Goal: Communication & Community: Answer question/provide support

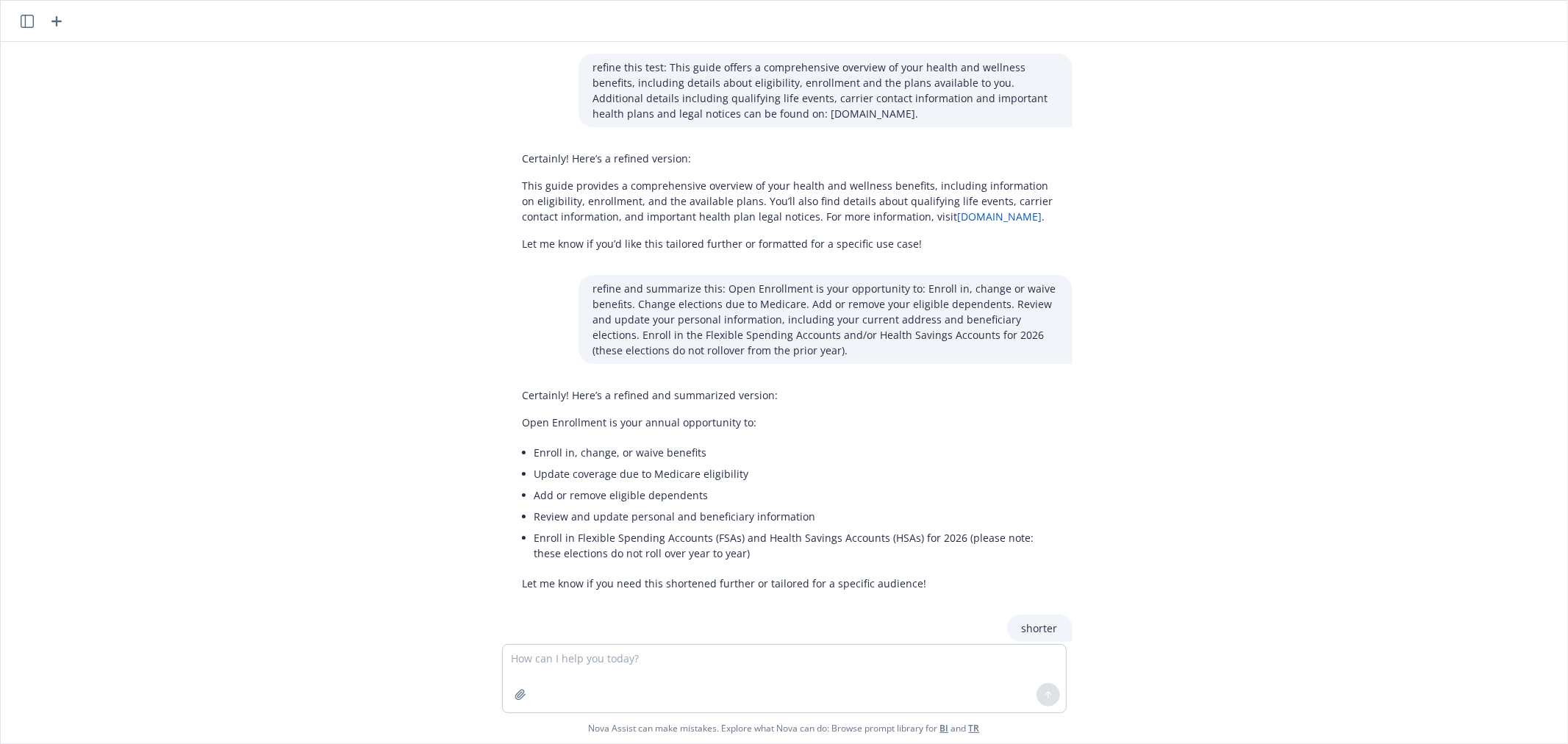
scroll to position [481, 0]
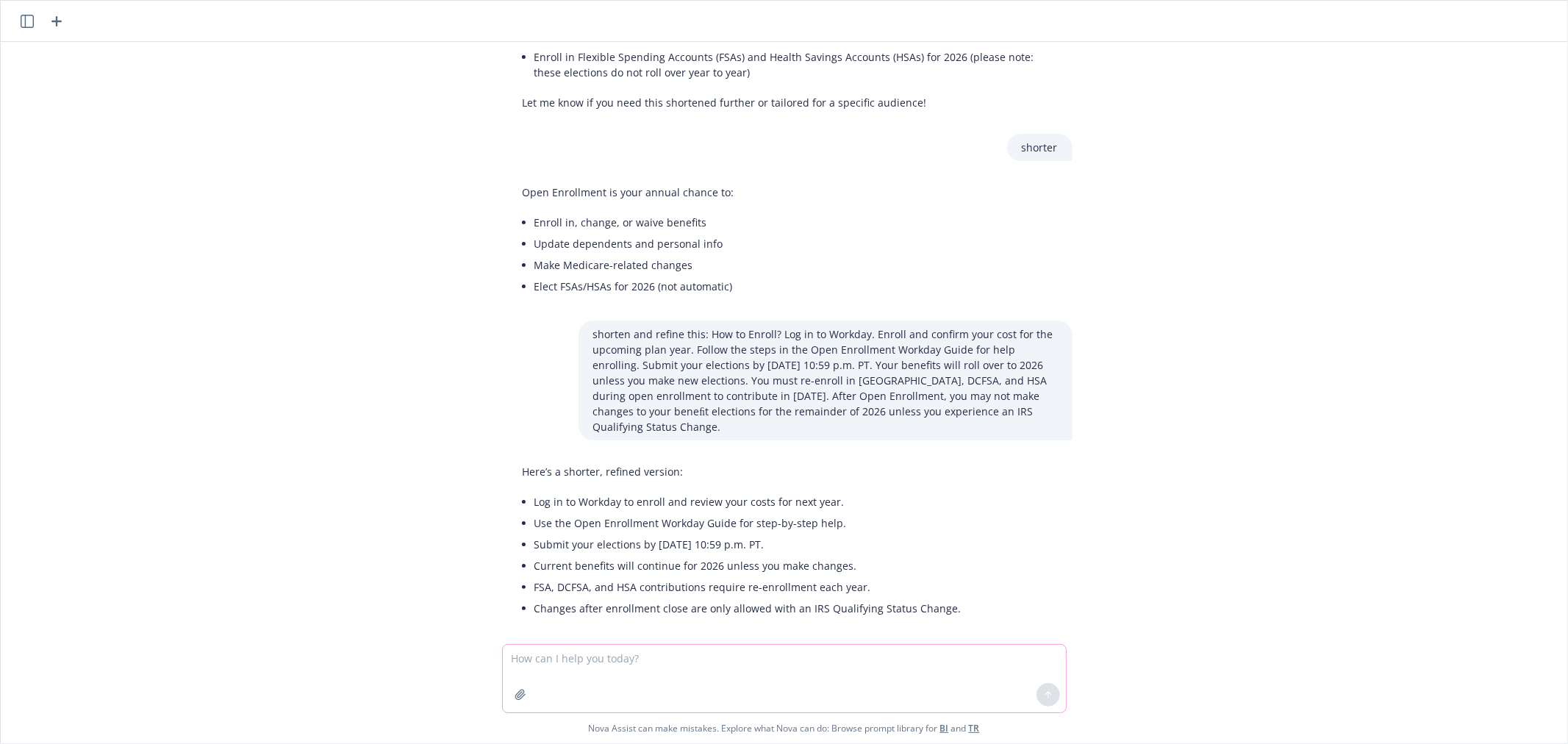
click at [604, 666] on textarea at bounding box center [784, 678] width 564 height 68
paste textarea "You must be enrolled in the Anthem or Kaiser High Deductible Health Plan (HDHP)…"
type textarea "shorten this: You must be enrolled in the Anthem or Kaiser High Deductible Heal…"
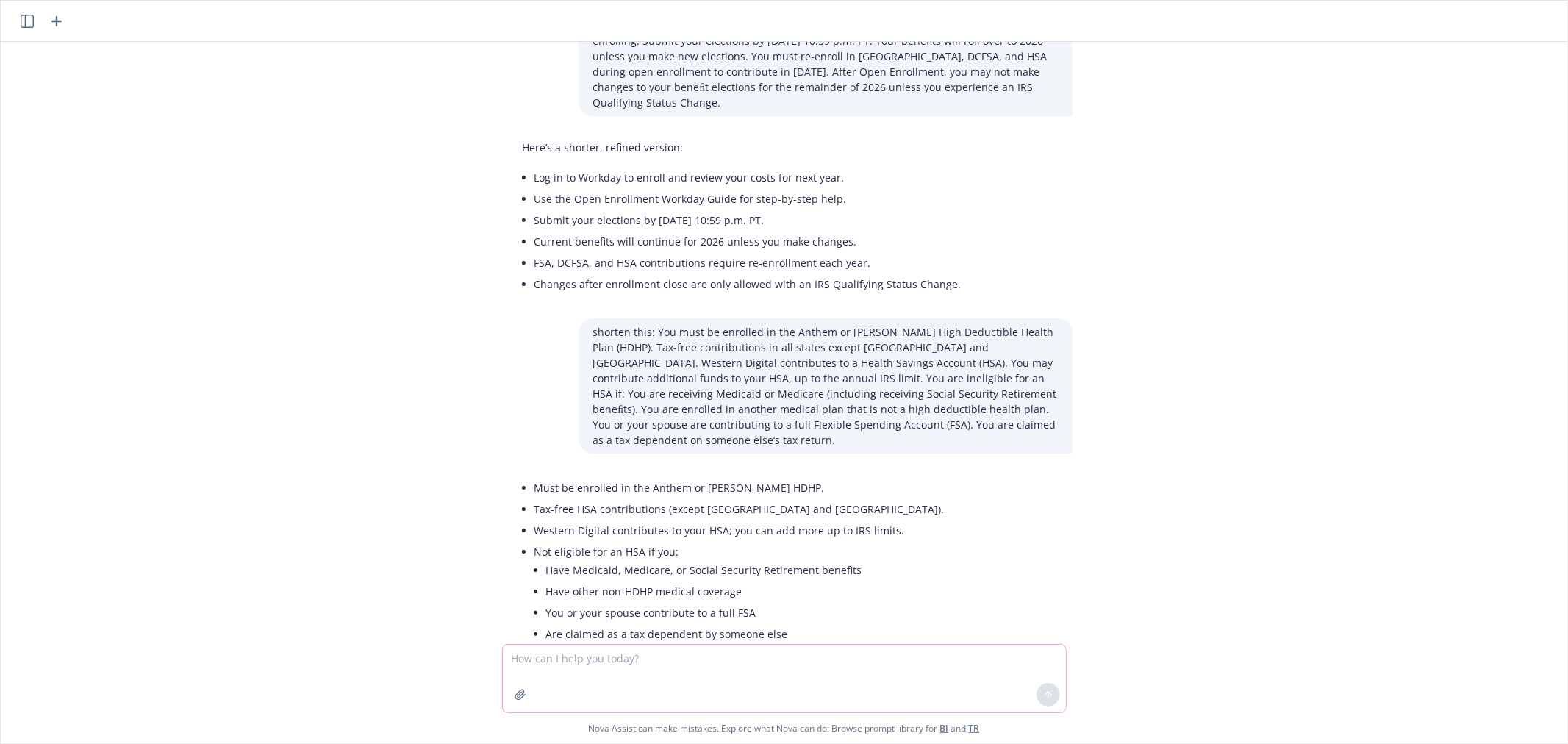
scroll to position [817, 0]
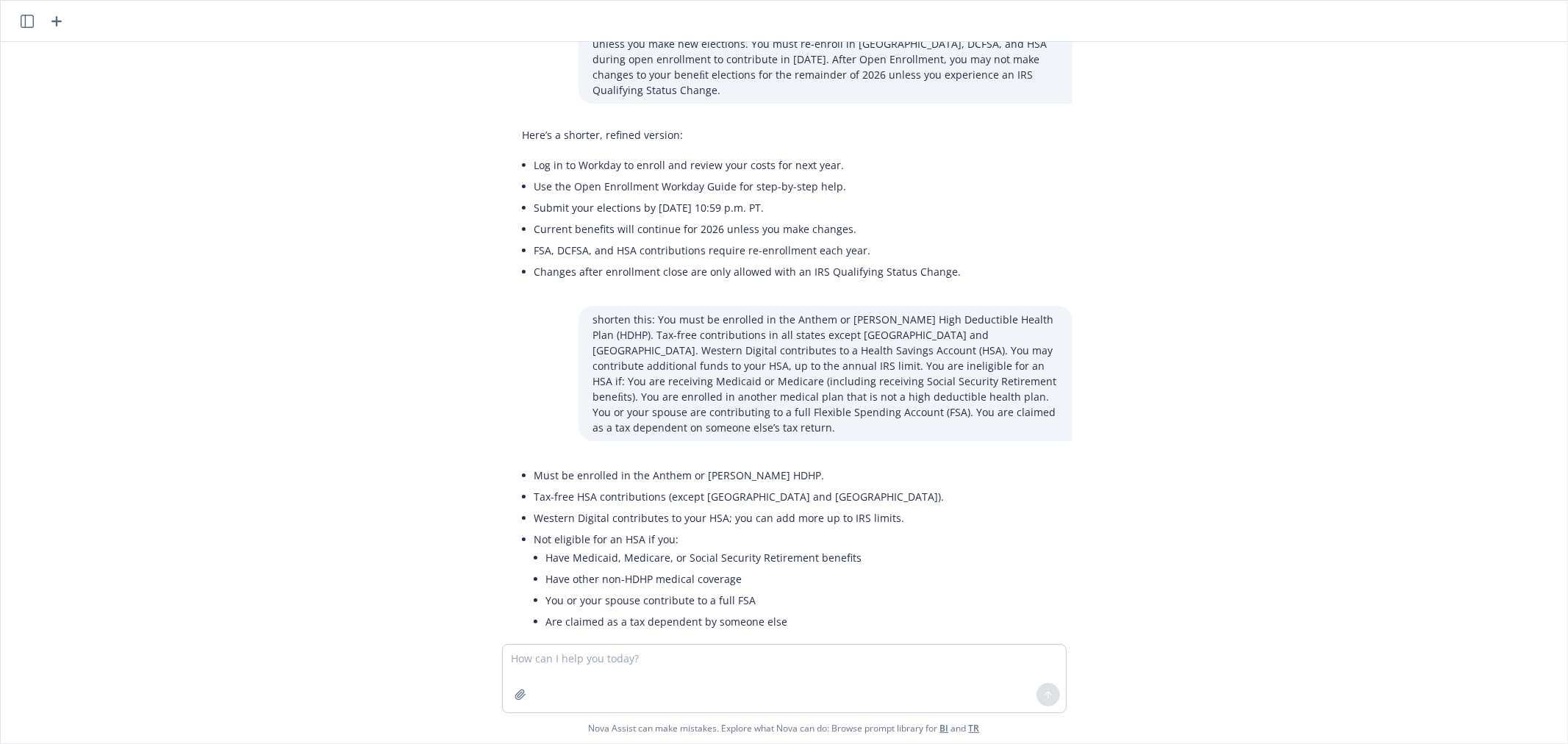
click at [1181, 617] on div "refine this test: This guide offers a comprehensive overview of your health and…" at bounding box center [784, 343] width 1555 height 602
click at [684, 590] on li "You or your spouse contribute to a full FSA" at bounding box center [745, 600] width 399 height 21
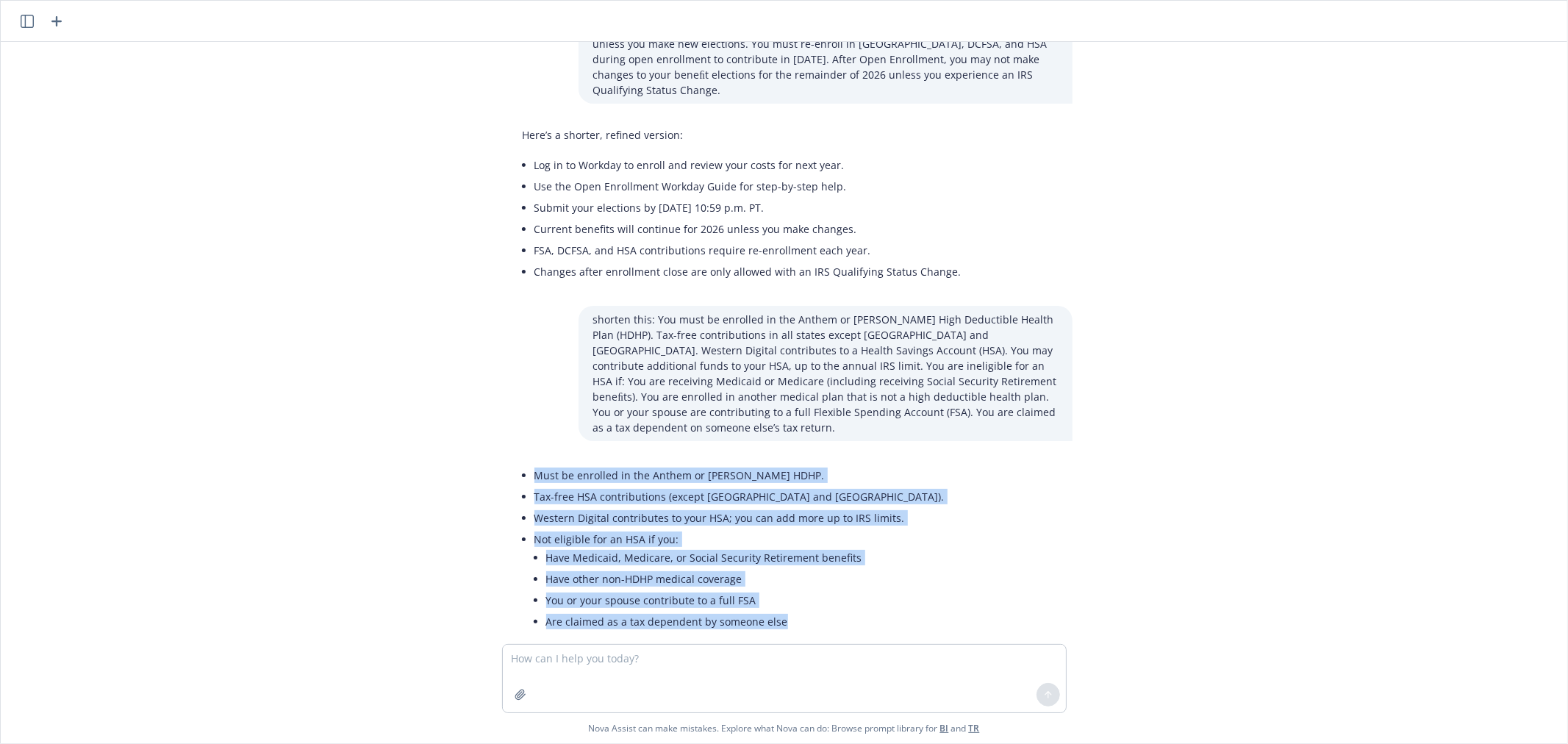
drag, startPoint x: 524, startPoint y: 439, endPoint x: 805, endPoint y: 626, distance: 337.5
click at [805, 626] on div "refine this test: This guide offers a comprehensive overview of your health and…" at bounding box center [784, 343] width 1555 height 602
copy ul "Must be enrolled in the Anthem or Kaiser HDHP. Tax-free HSA contributions (exce…"
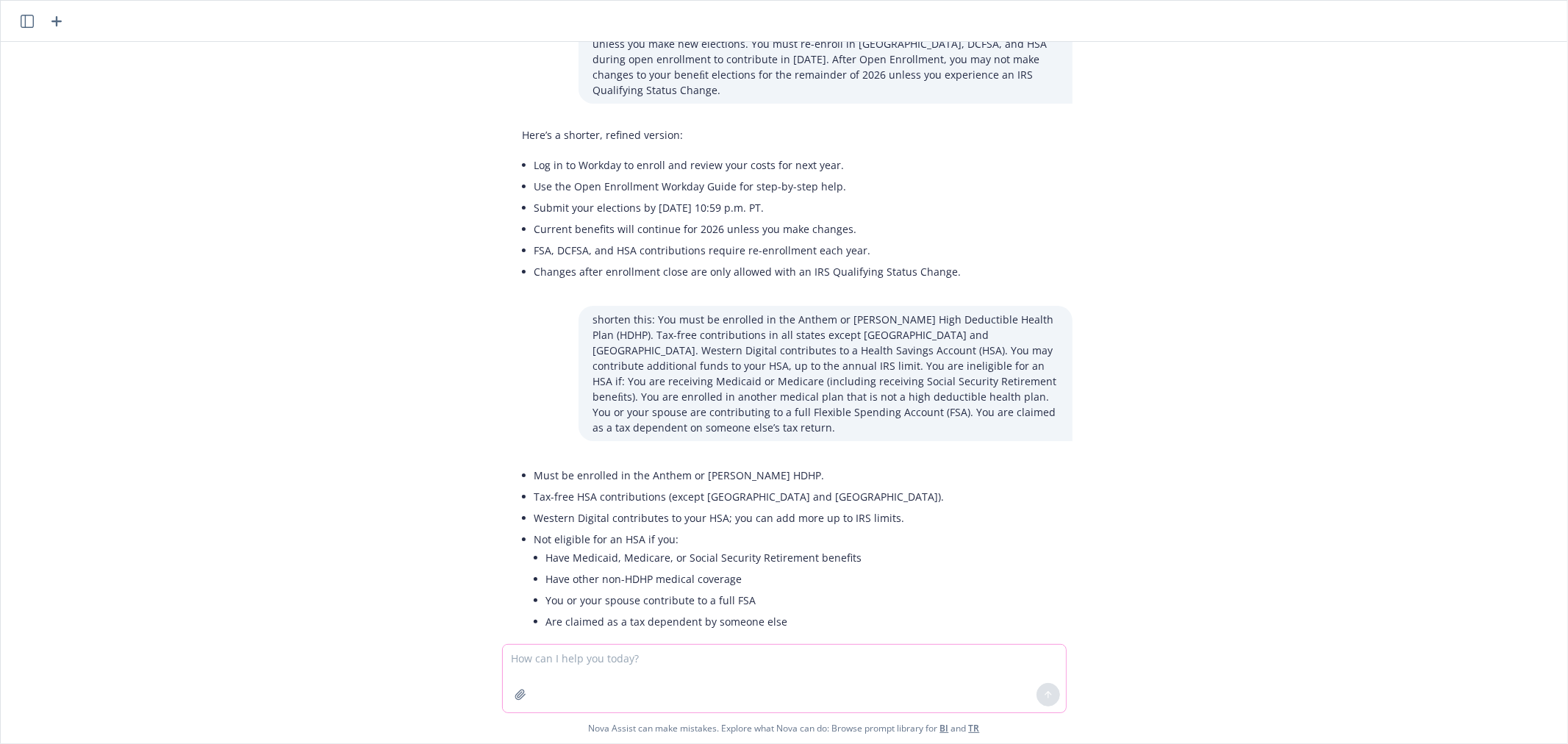
click at [594, 663] on textarea at bounding box center [784, 678] width 564 height 68
paste textarea "A High Deductible Health Plan (HDHP) allows employees to have a Health Savings …"
type textarea "shorten this: A High Deductible Health Plan (HDHP) allows employees to have a H…"
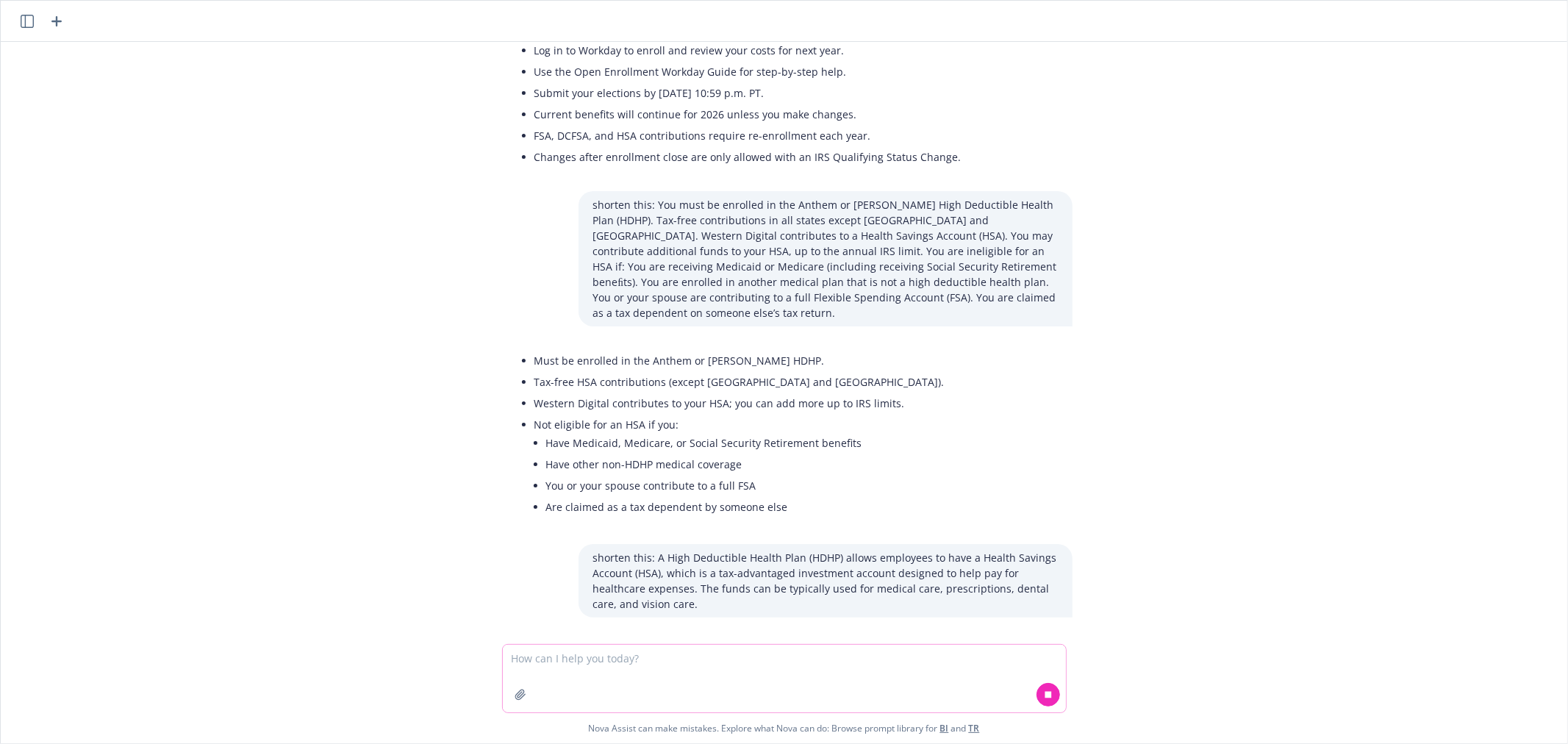
scroll to position [969, 0]
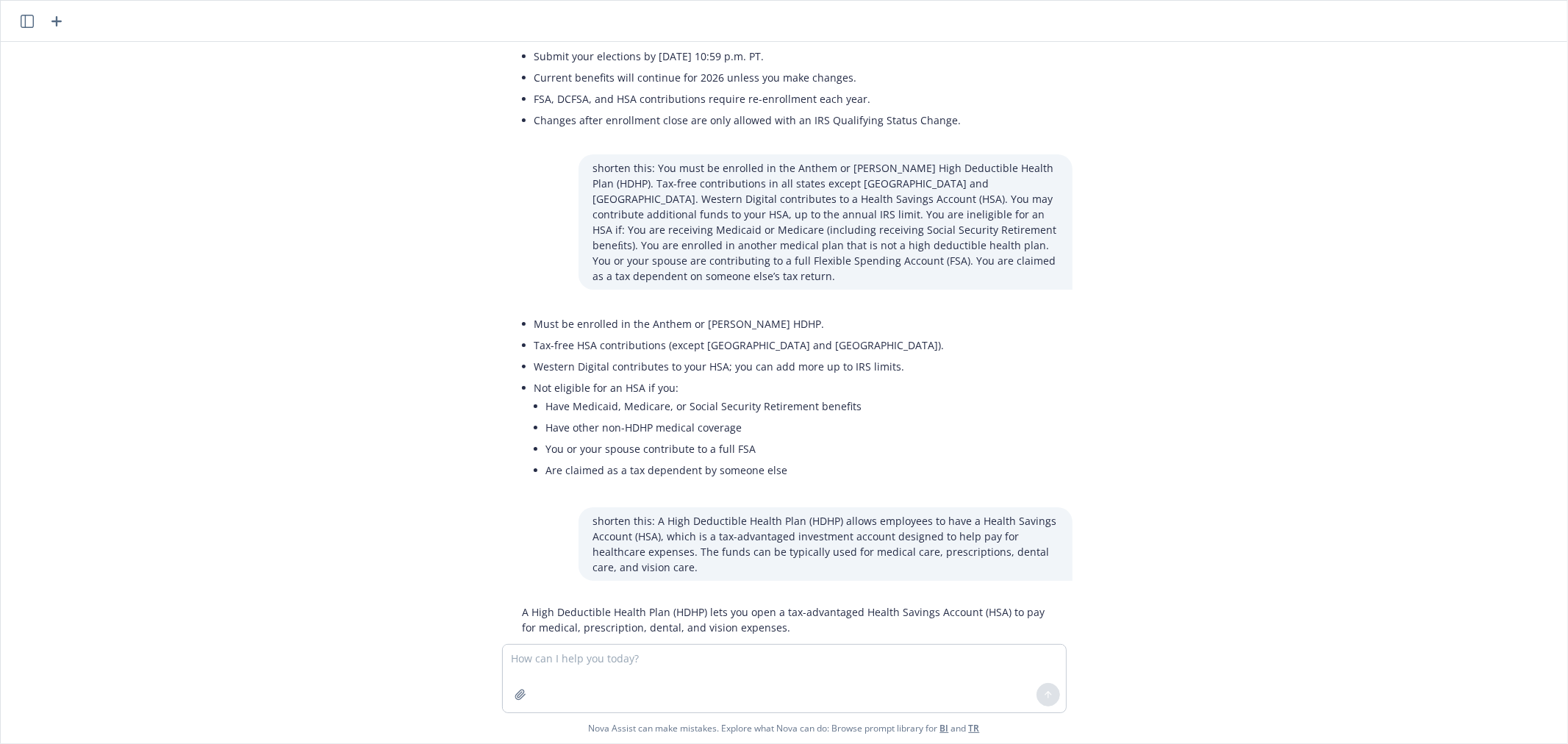
click at [579, 604] on p "A High Deductible Health Plan (HDHP) lets you open a tax-advantaged Health Savi…" at bounding box center [790, 620] width 536 height 31
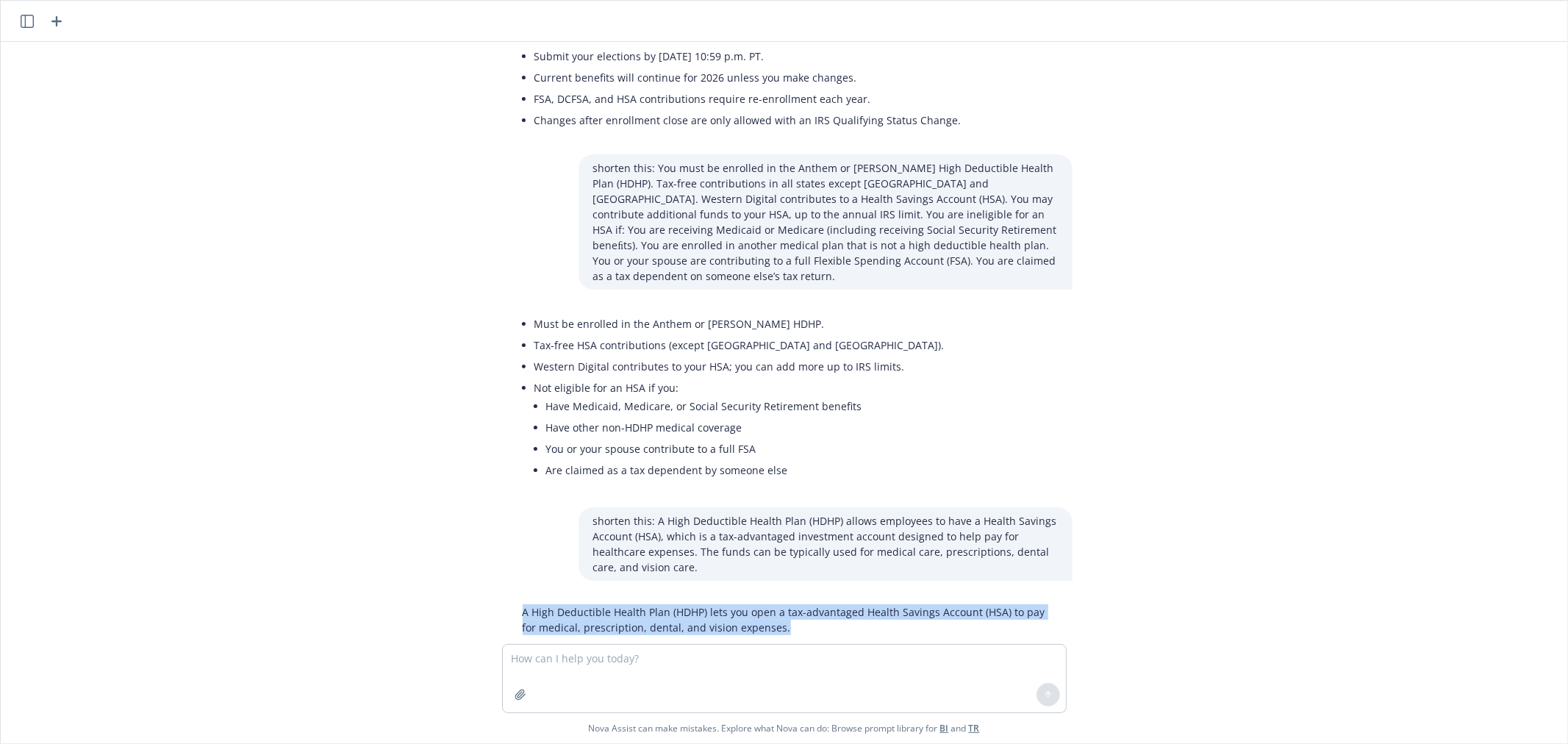
click at [579, 604] on p "A High Deductible Health Plan (HDHP) lets you open a tax-advantaged Health Savi…" at bounding box center [790, 620] width 536 height 31
copy p "A High Deductible Health Plan (HDHP) lets you open a tax-advantaged Health Savi…"
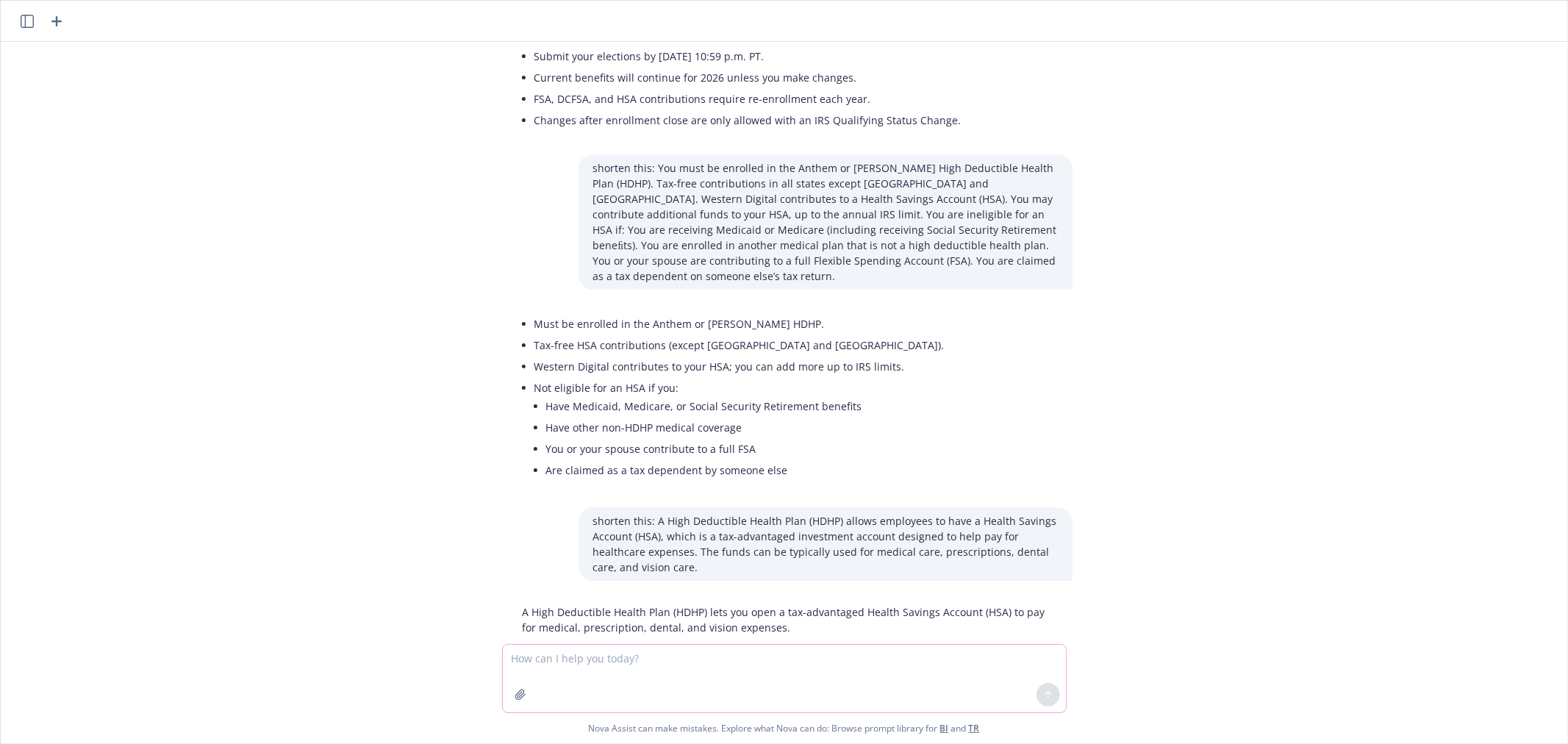
click at [603, 657] on textarea at bounding box center [784, 678] width 564 height 68
paste textarea "An HPN/EPO is an exclusive network plan which offers plan members a network of …"
type textarea "refine this: An HPN/EPO is an exclusive network plan which offers plan members …"
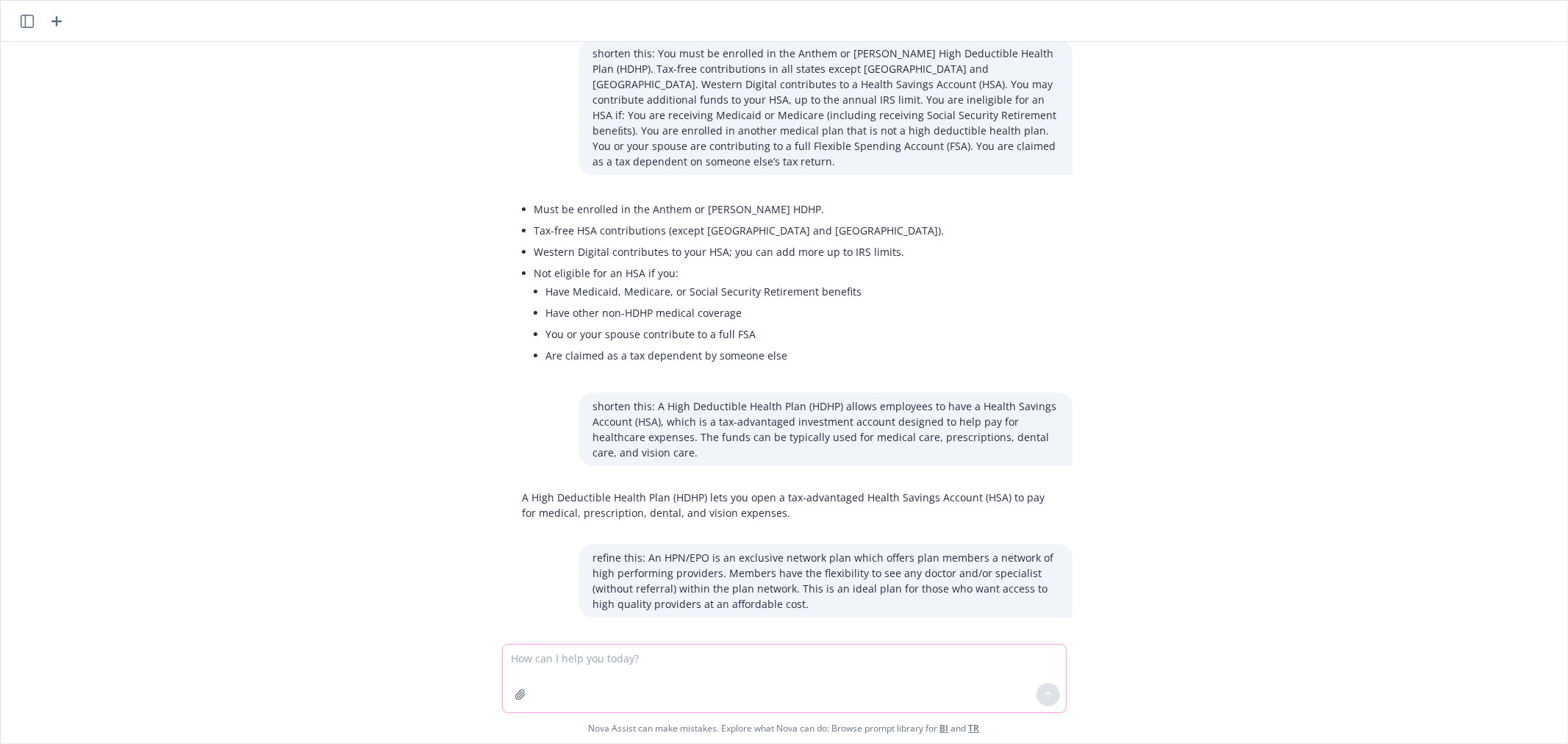
scroll to position [1164, 0]
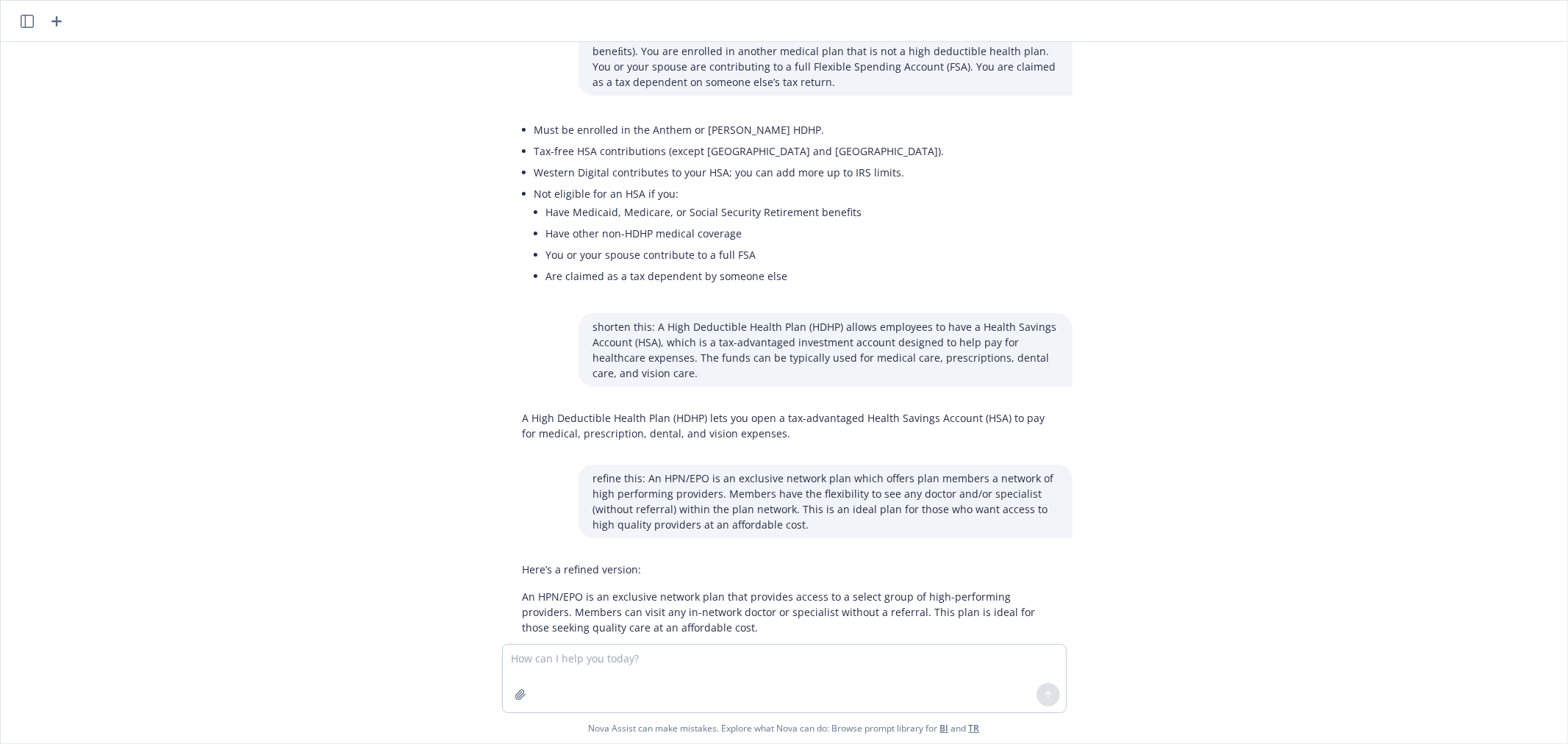
click at [642, 589] on p "An HPN/EPO is an exclusive network plan that provides access to a select group …" at bounding box center [790, 612] width 536 height 46
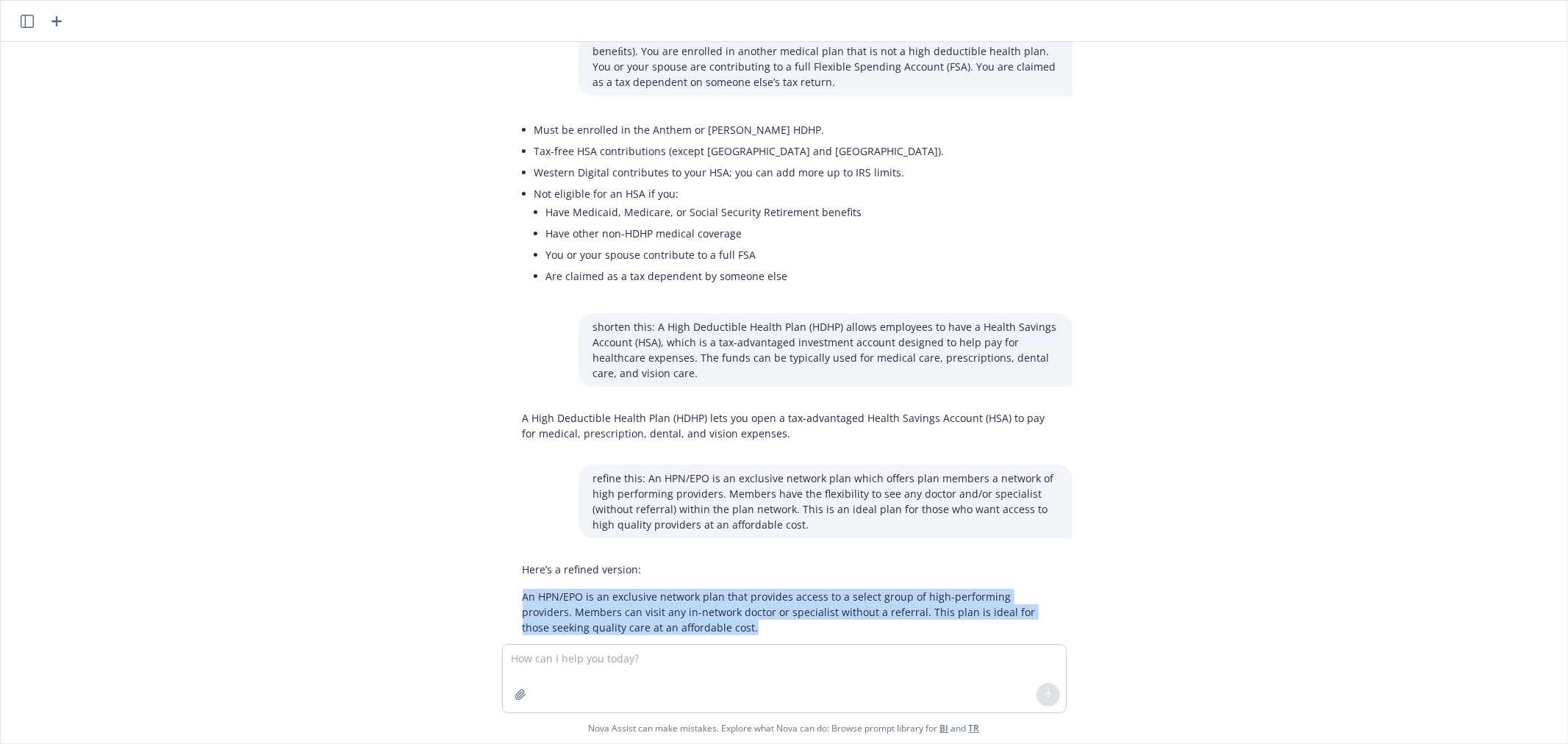
click at [642, 589] on p "An HPN/EPO is an exclusive network plan that provides access to a select group …" at bounding box center [790, 612] width 536 height 46
copy p "An HPN/EPO is an exclusive network plan that provides access to a select group …"
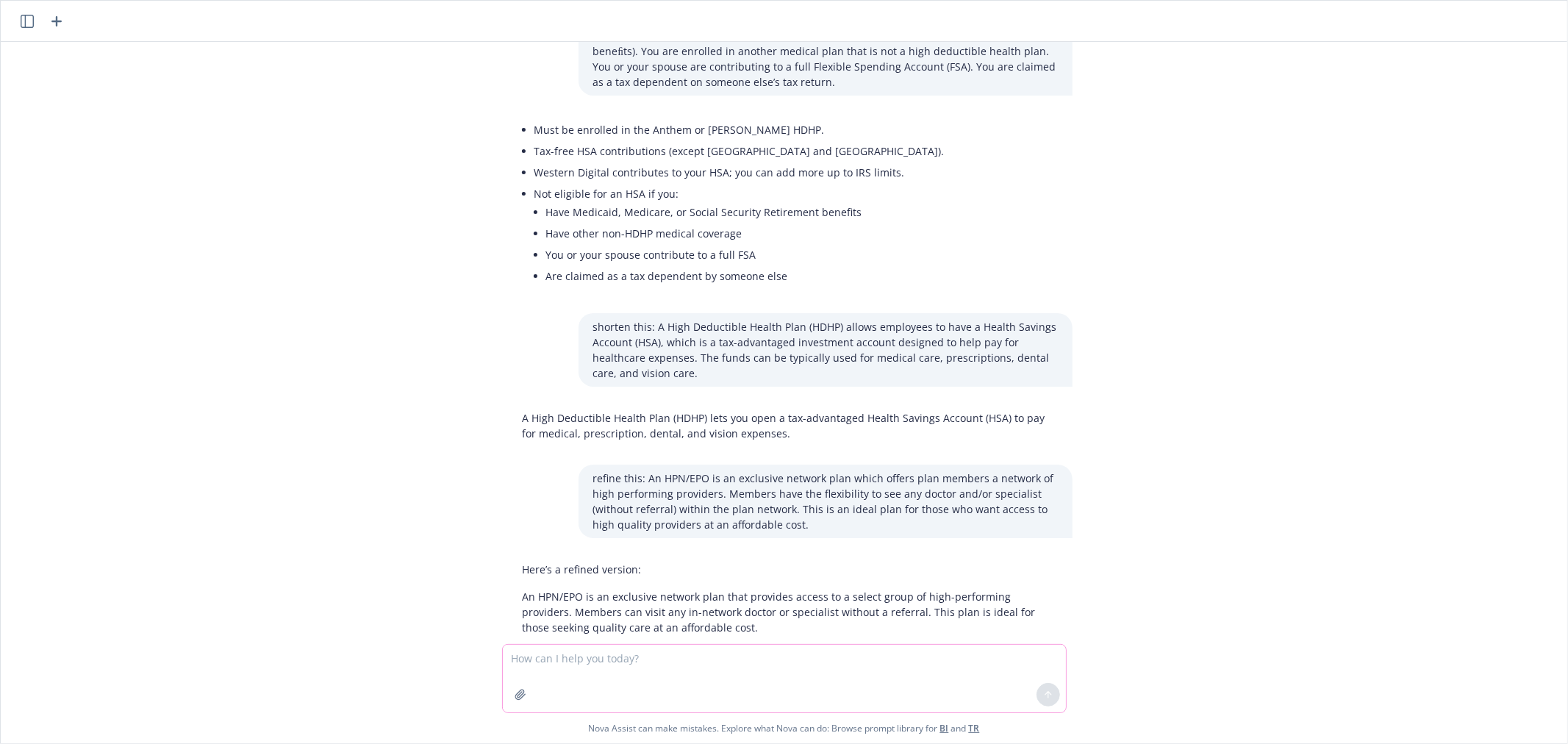
click at [656, 663] on textarea at bounding box center [784, 678] width 564 height 68
paste textarea "An HPN/EPO is an exclusive network plan that provides access to a select group …"
type textarea "shorten this: An HPN/EPO is an exclusive network plan that provides access to a…"
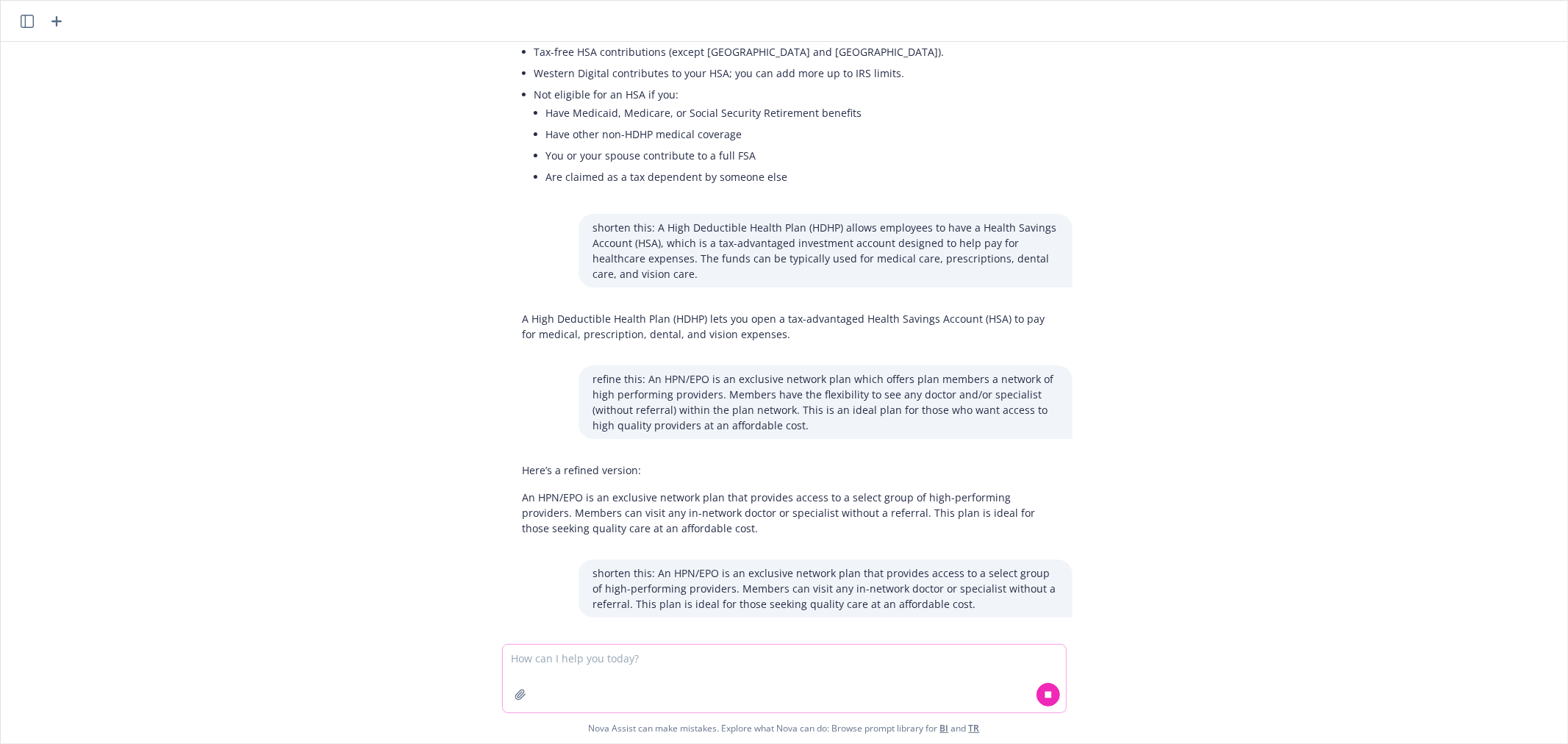
scroll to position [1300, 0]
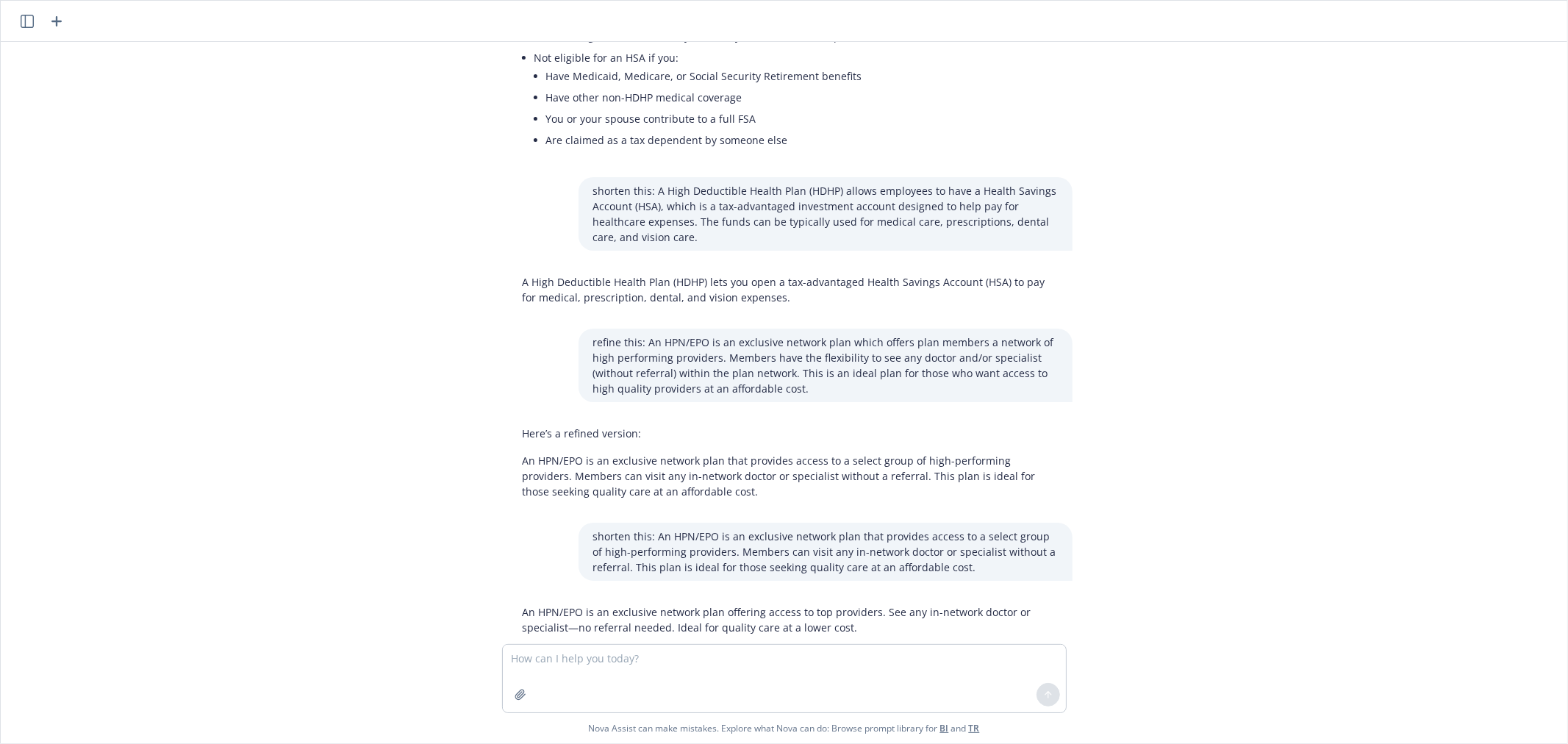
click at [600, 604] on p "An HPN/EPO is an exclusive network plan offering access to top providers. See a…" at bounding box center [790, 620] width 536 height 31
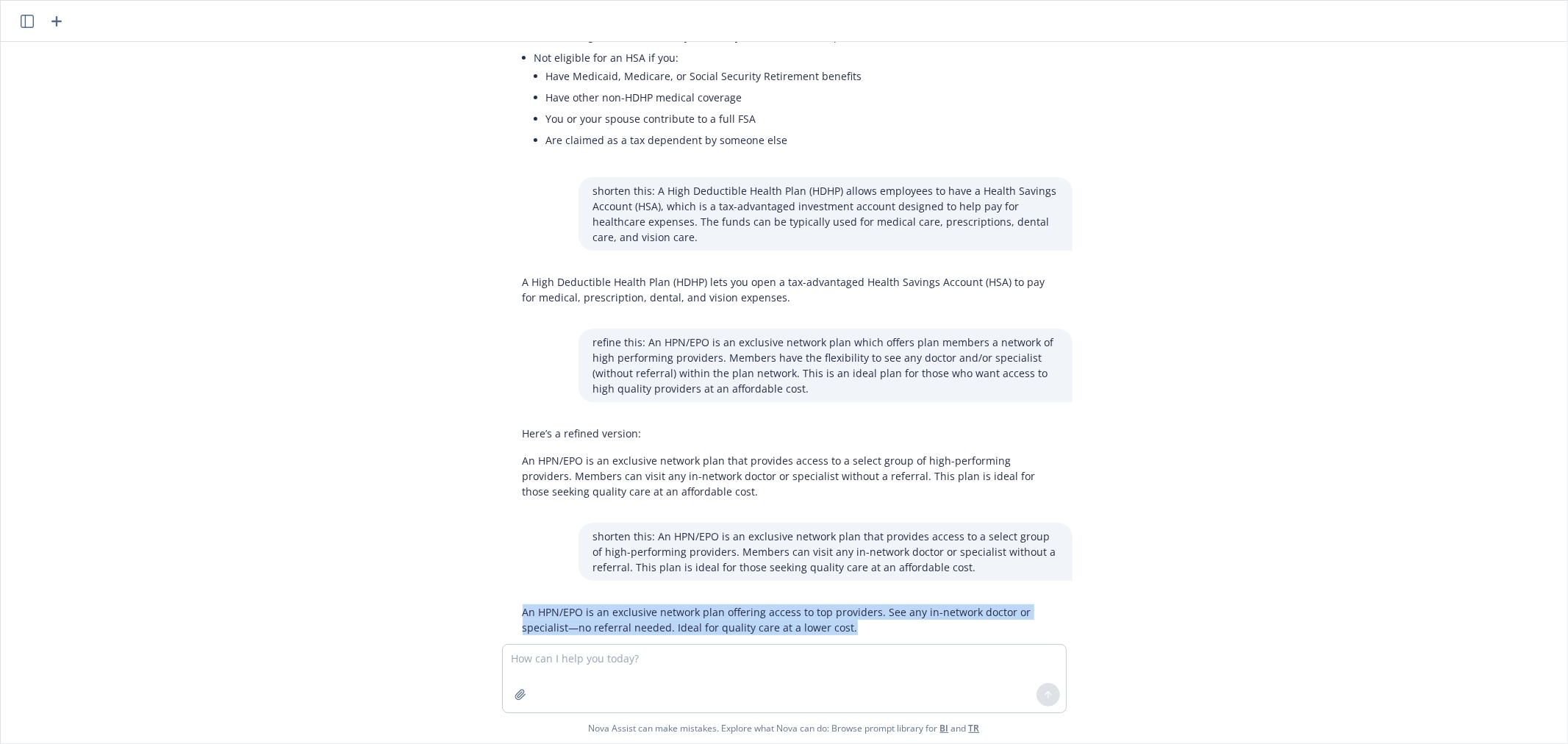
click at [600, 604] on p "An HPN/EPO is an exclusive network plan offering access to top providers. See a…" at bounding box center [790, 620] width 536 height 31
copy p "An HPN/EPO is an exclusive network plan offering access to top providers. See a…"
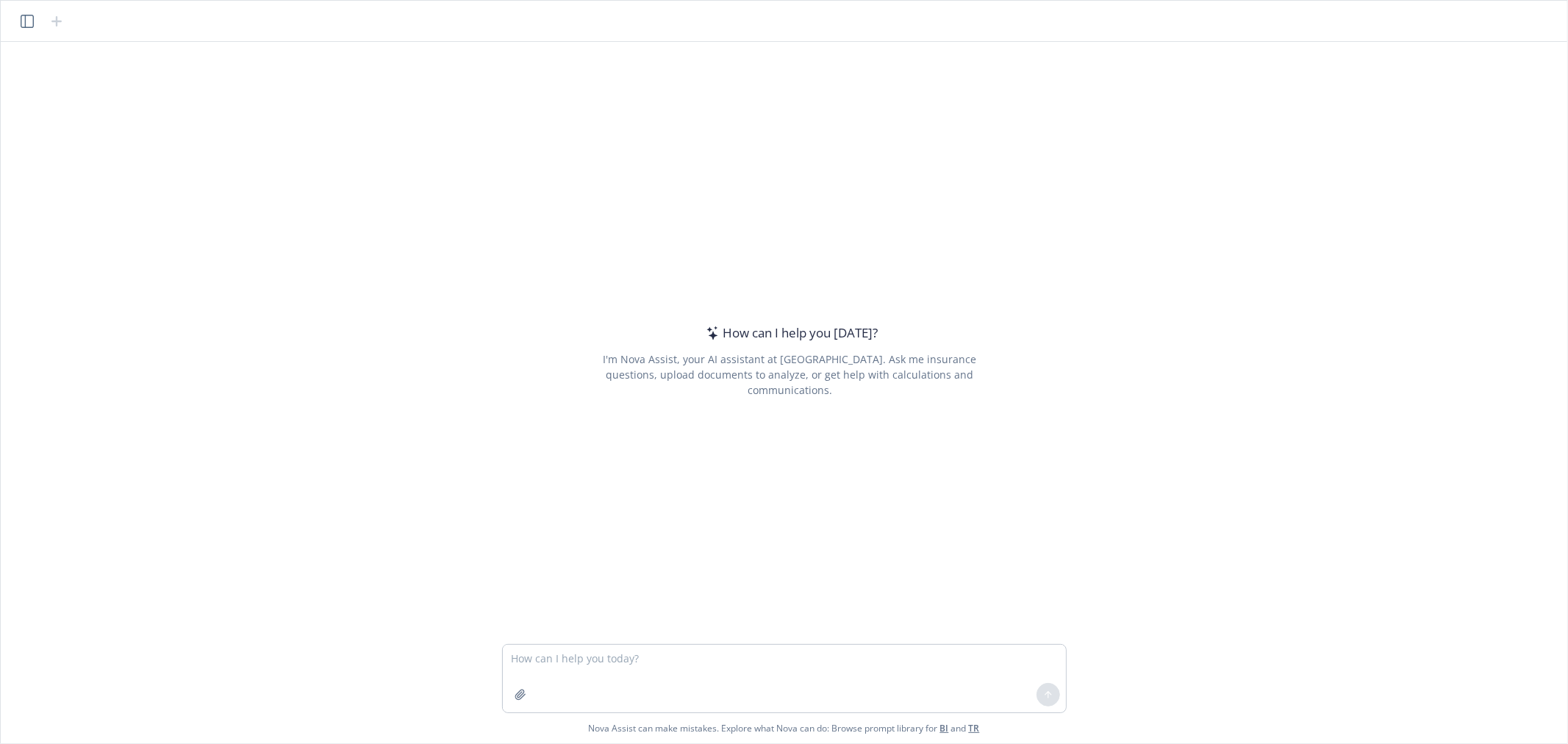
click at [648, 664] on textarea at bounding box center [784, 678] width 564 height 68
type textarea "shorten this: Download Sydney Health and register on the app to take full advan…"
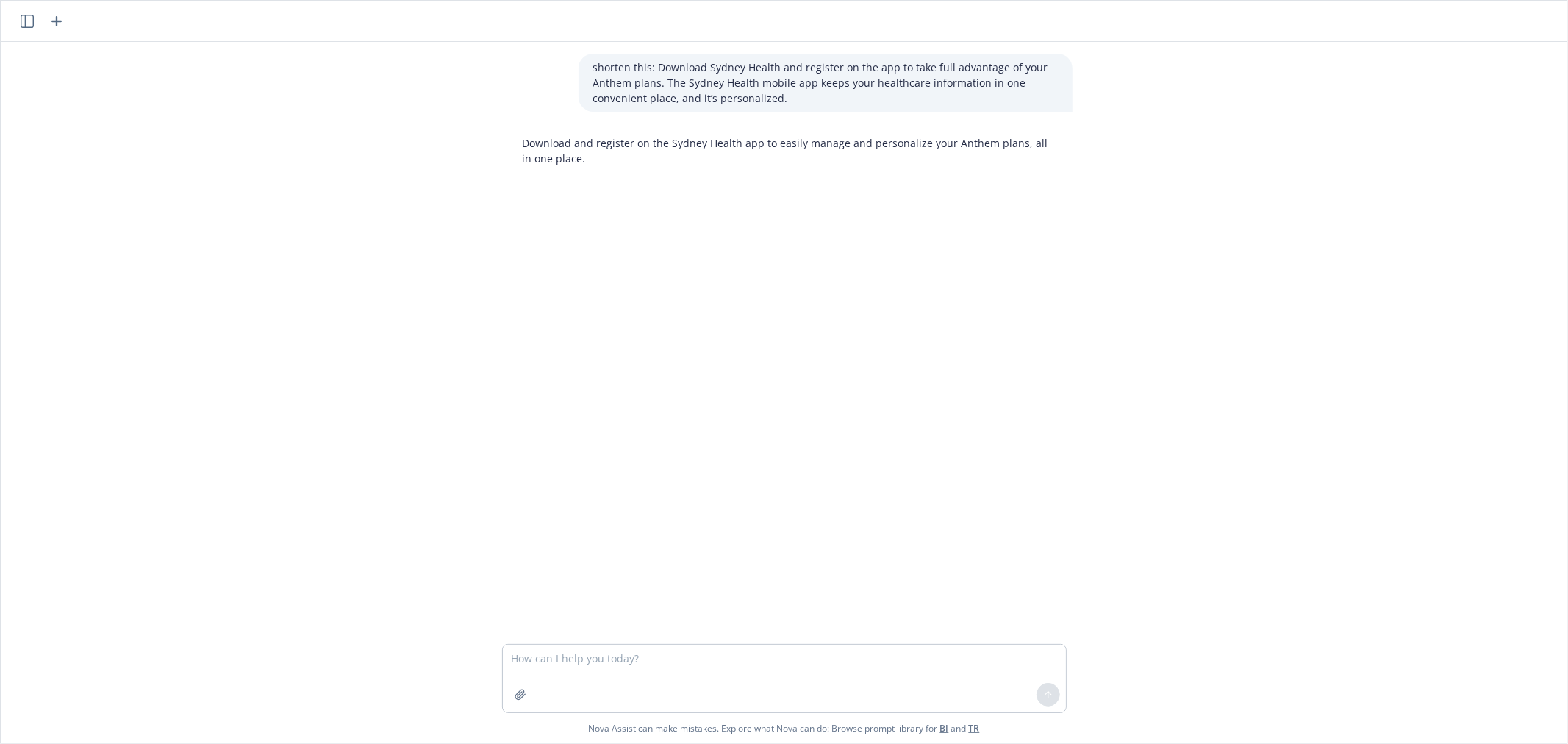
click at [684, 142] on p "Download and register on the Sydney Health app to easily manage and personalize…" at bounding box center [790, 151] width 536 height 31
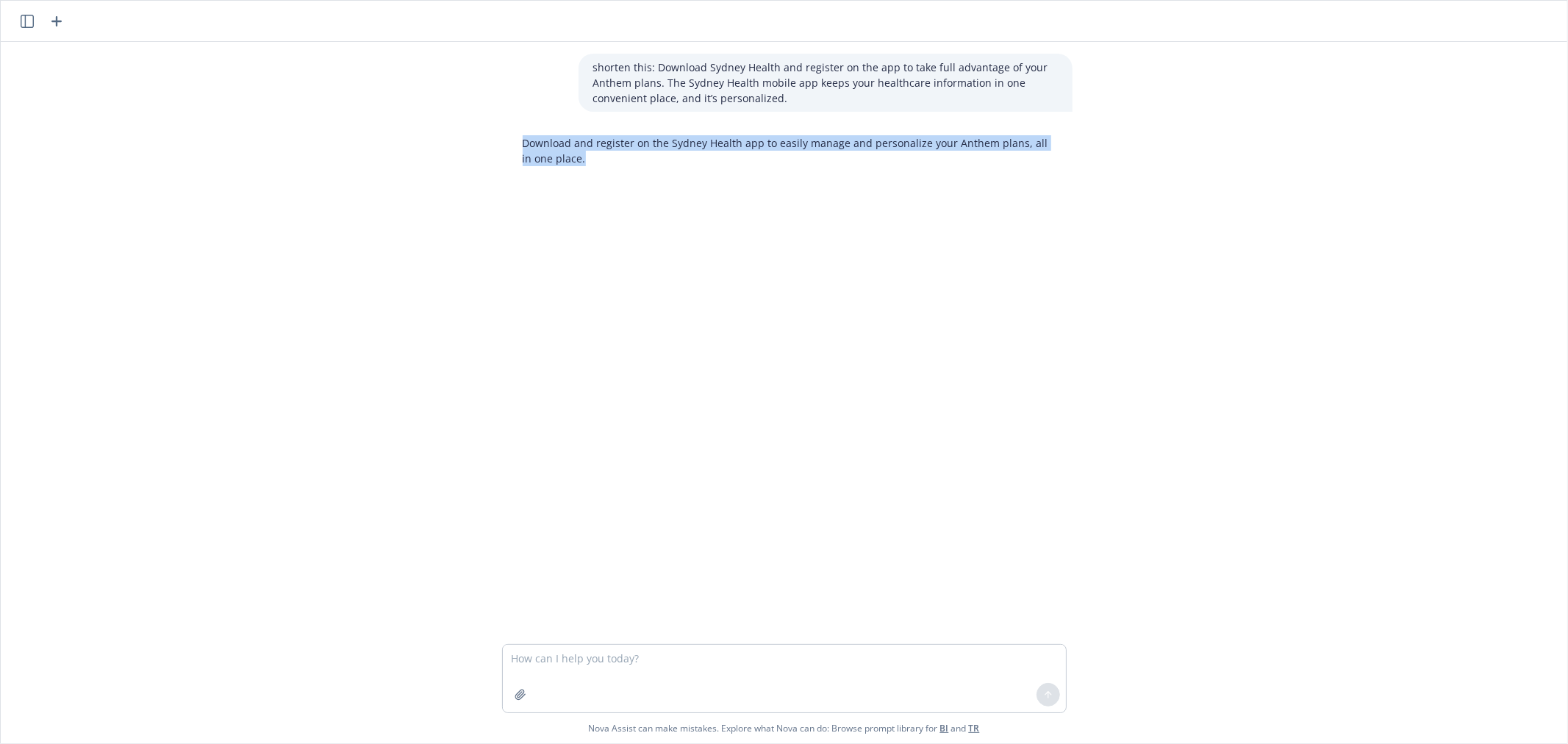
click at [684, 142] on p "Download and register on the Sydney Health app to easily manage and personalize…" at bounding box center [790, 151] width 536 height 31
copy p "Download and register on the Sydney Health app to easily manage and personalize…"
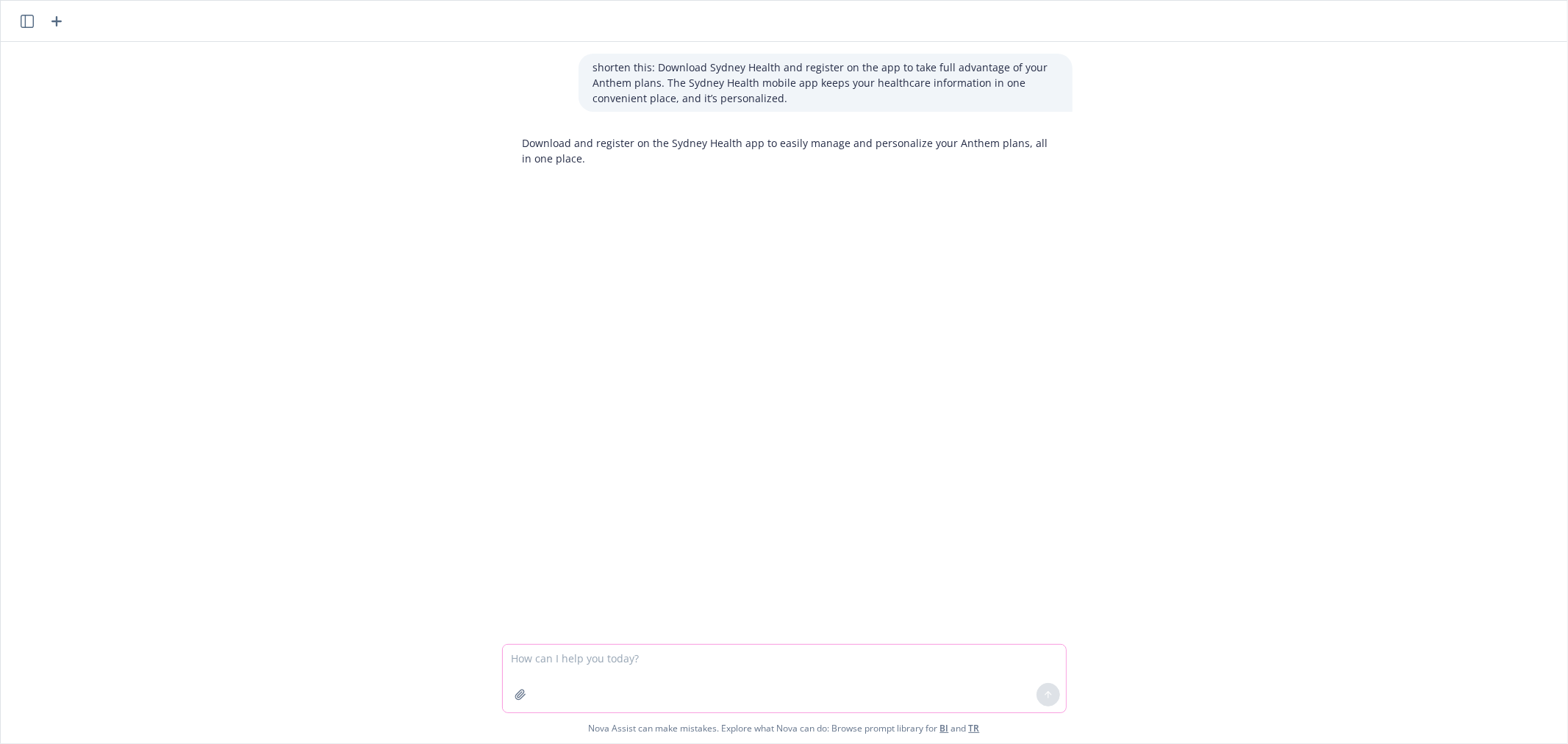
click at [664, 663] on textarea at bounding box center [784, 678] width 564 height 68
paste textarea "Lo IPS do s ame consectetu, adipisci elitsed doeiusmo-tempo incididu utla etdol…"
type textarea "lore ipsu dolorsitam co 2295 adi elitsed doei temp incidid utlabor : Et DOL ma …"
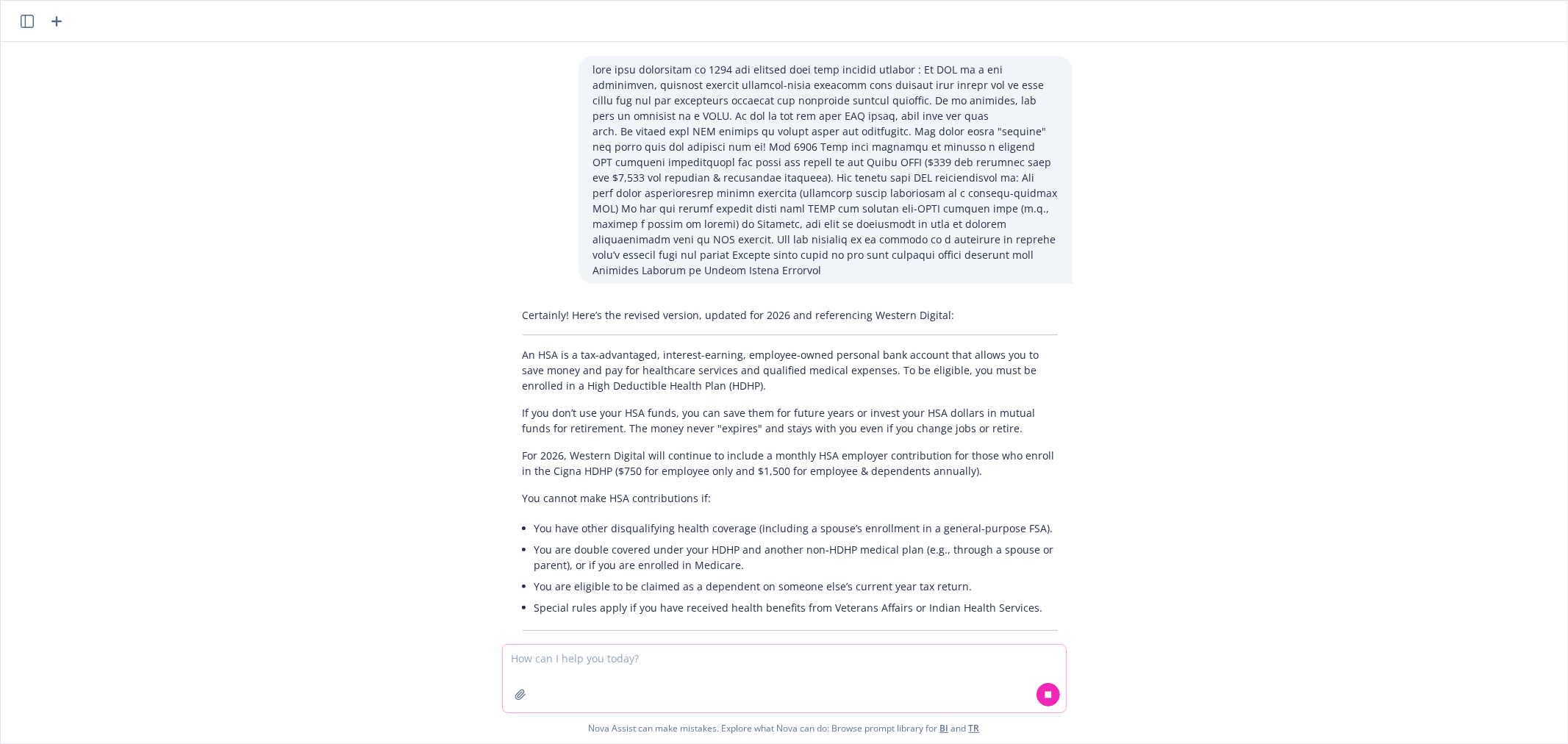
scroll to position [173, 0]
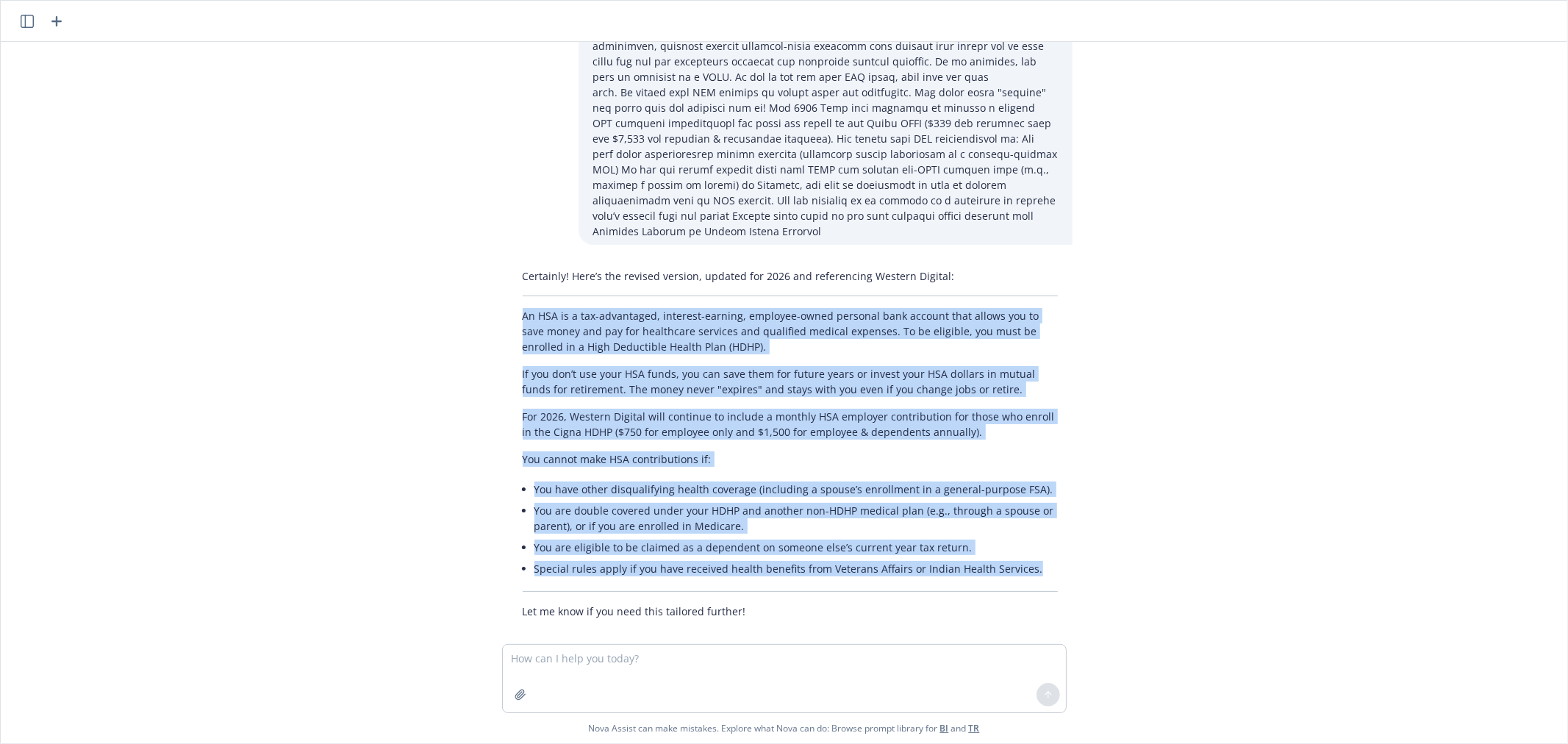
drag, startPoint x: 517, startPoint y: 300, endPoint x: 1115, endPoint y: 548, distance: 647.4
click at [1115, 548] on div "shorten this: Download Sydney Health and register on the app to take full advan…" at bounding box center [784, 343] width 1555 height 602
copy div "Lo IPS do s ame-consectetu, adipisci-elitsed, doeiusmo-tempo incididu utla etdo…"
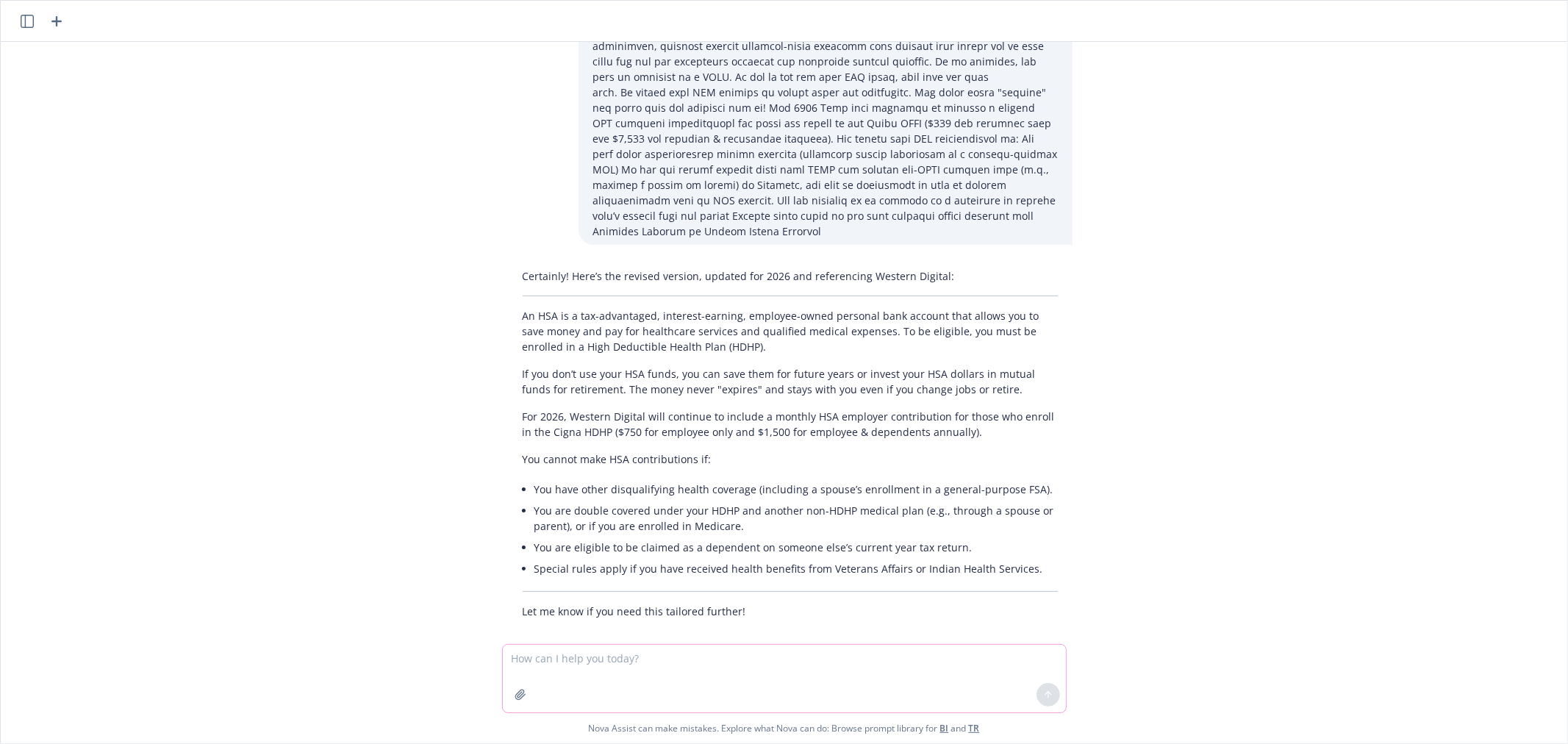
click at [609, 657] on textarea at bounding box center [784, 678] width 564 height 68
paste textarea "Lo IPS do s ame-consectetu, adipisci-elitsed, doeiusmo-tempo incididu utla etdo…"
type textarea "loremip dolo: Si AME co a eli-seddoeiusm, temporin-utlabor, etdolore-magna aliq…"
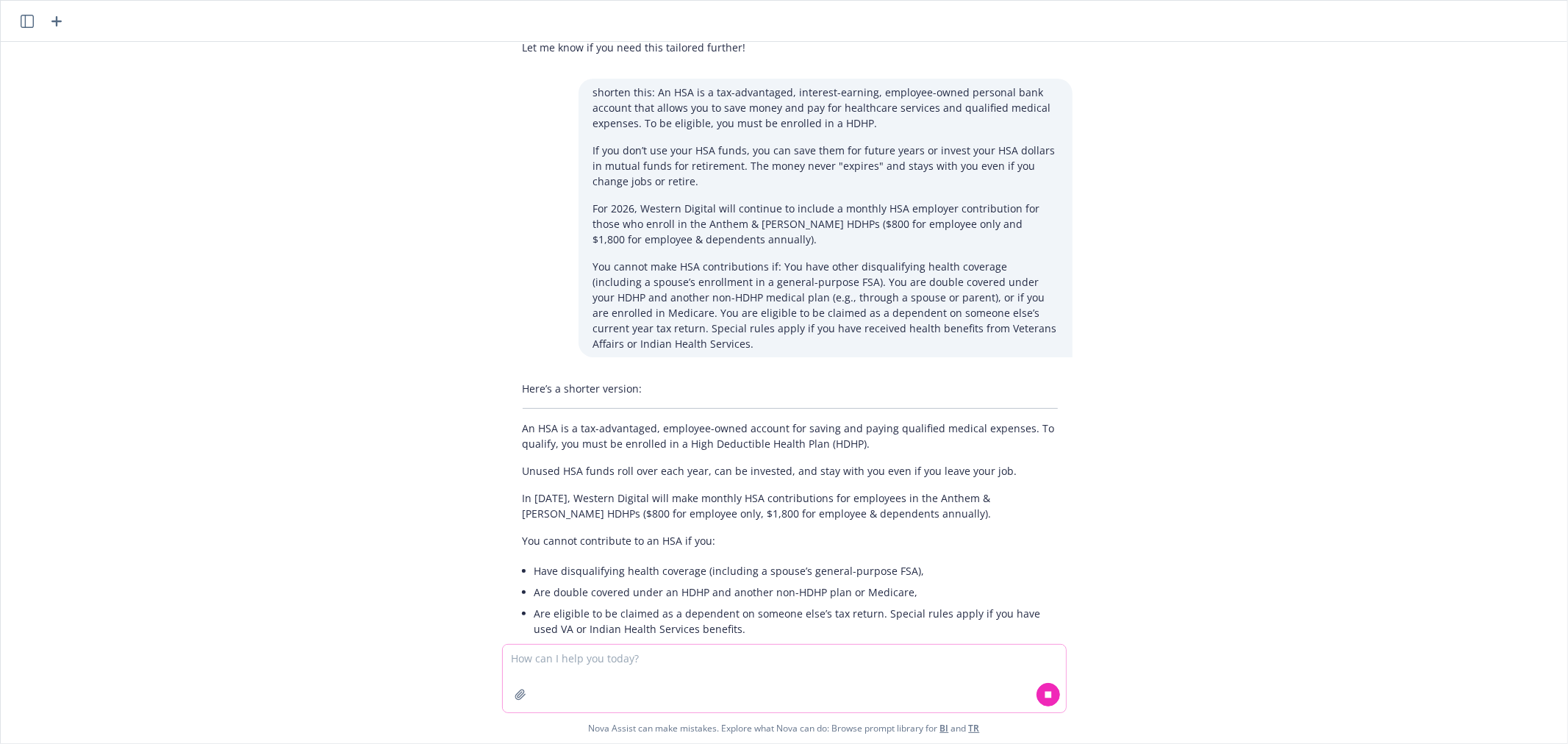
scroll to position [758, 0]
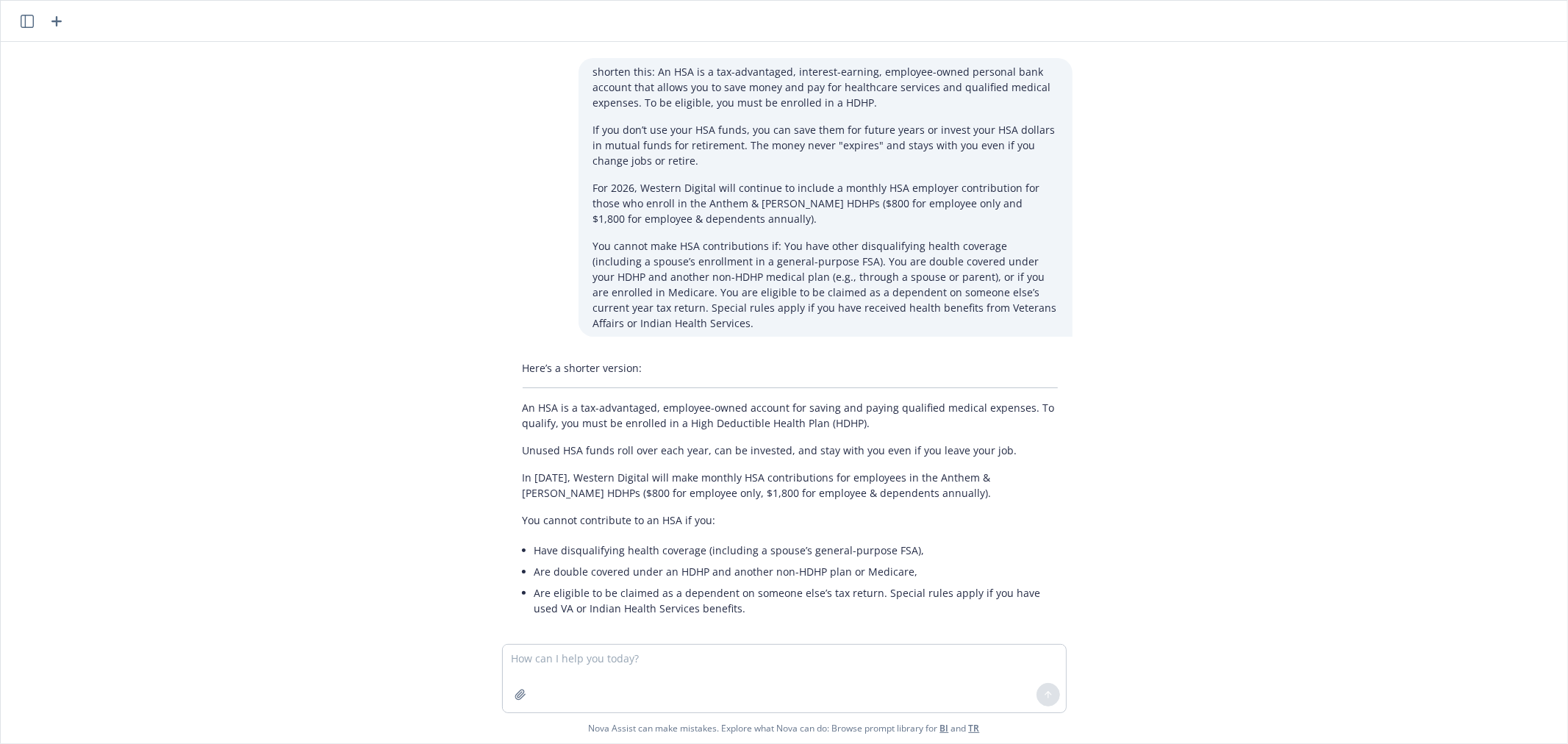
click at [872, 443] on p "Unused HSA funds roll over each year, can be invested, and stay with you even i…" at bounding box center [790, 451] width 536 height 15
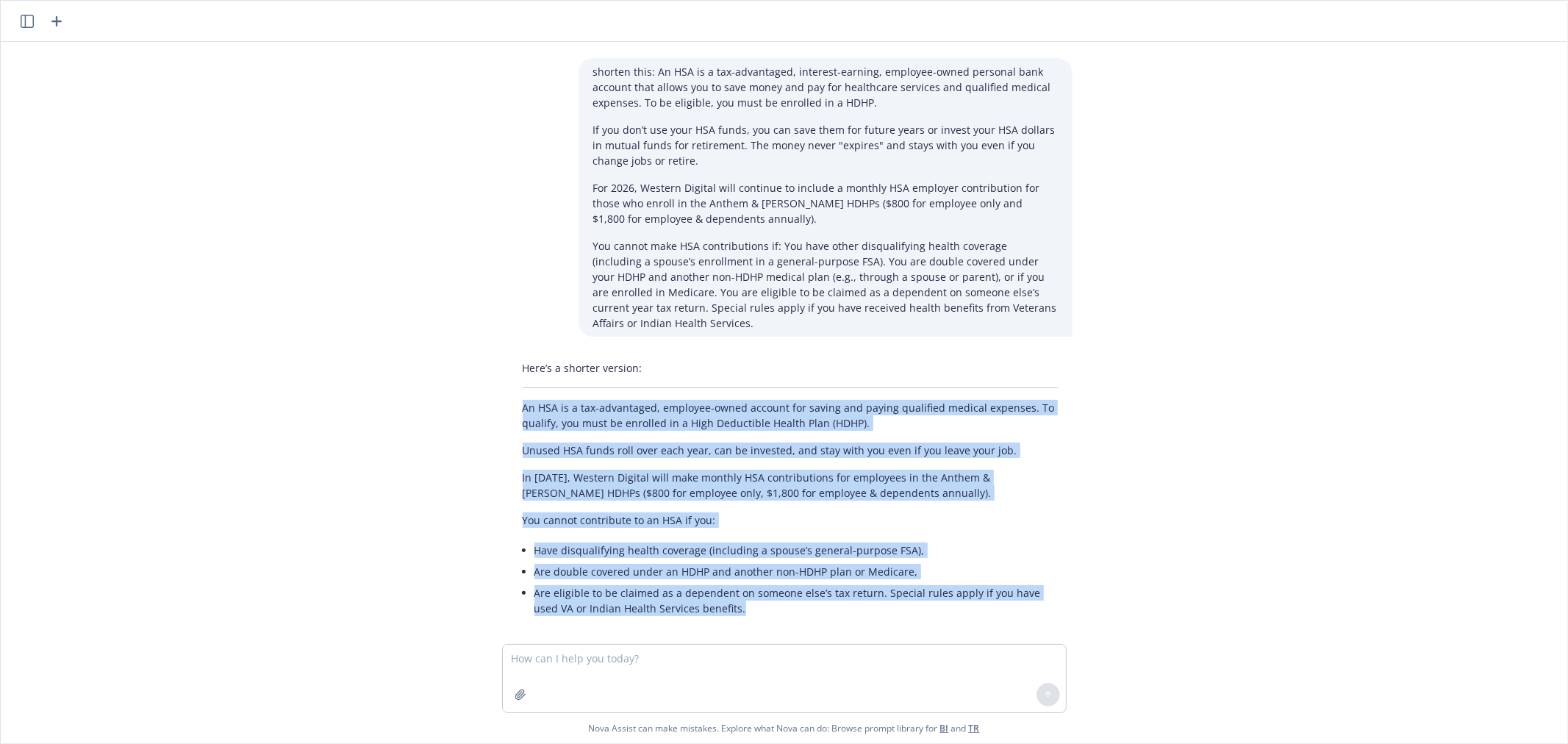
copy div "An HSA is a tax-advantaged, employee-owned account for saving and paying qualif…"
drag, startPoint x: 712, startPoint y: 594, endPoint x: 504, endPoint y: 390, distance: 291.3
click at [509, 390] on div "Here’s a shorter version: An HSA is a tax-advantaged, employee-owned account fo…" at bounding box center [790, 489] width 564 height 270
